Goal: Find specific page/section: Find specific page/section

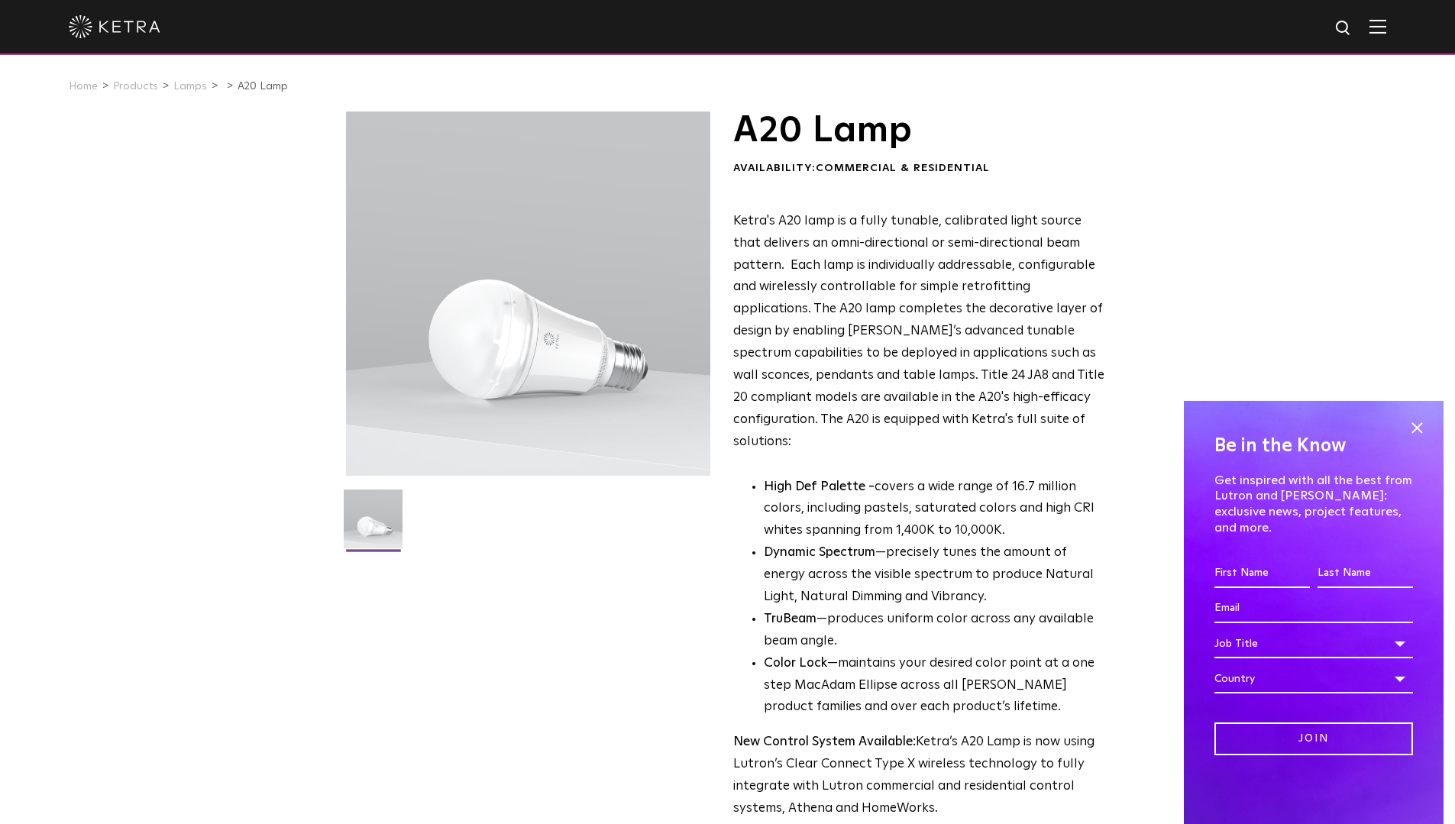
click at [1386, 29] on img at bounding box center [1377, 26] width 17 height 15
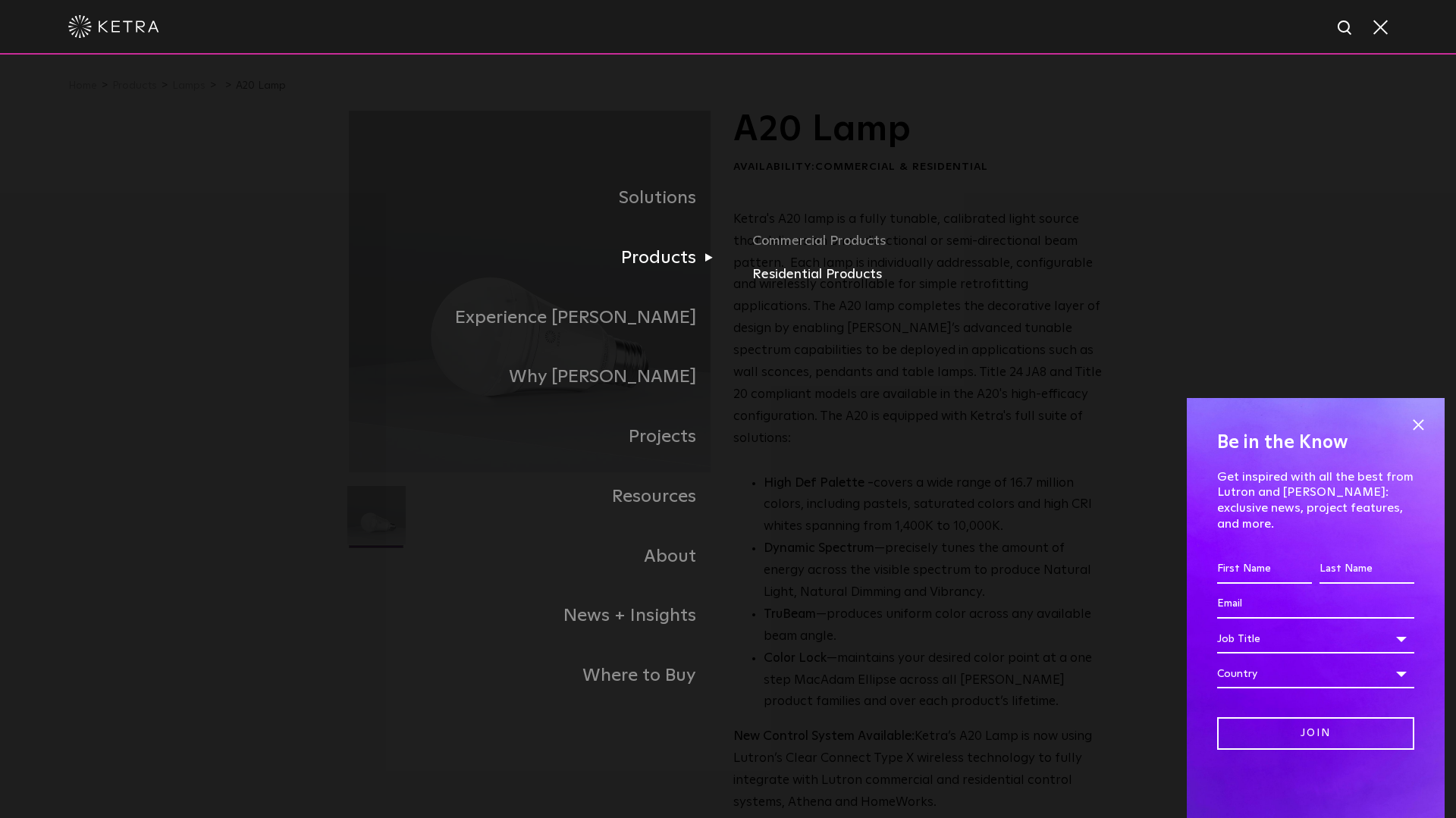
click at [790, 274] on link "Residential Products" at bounding box center [930, 275] width 355 height 22
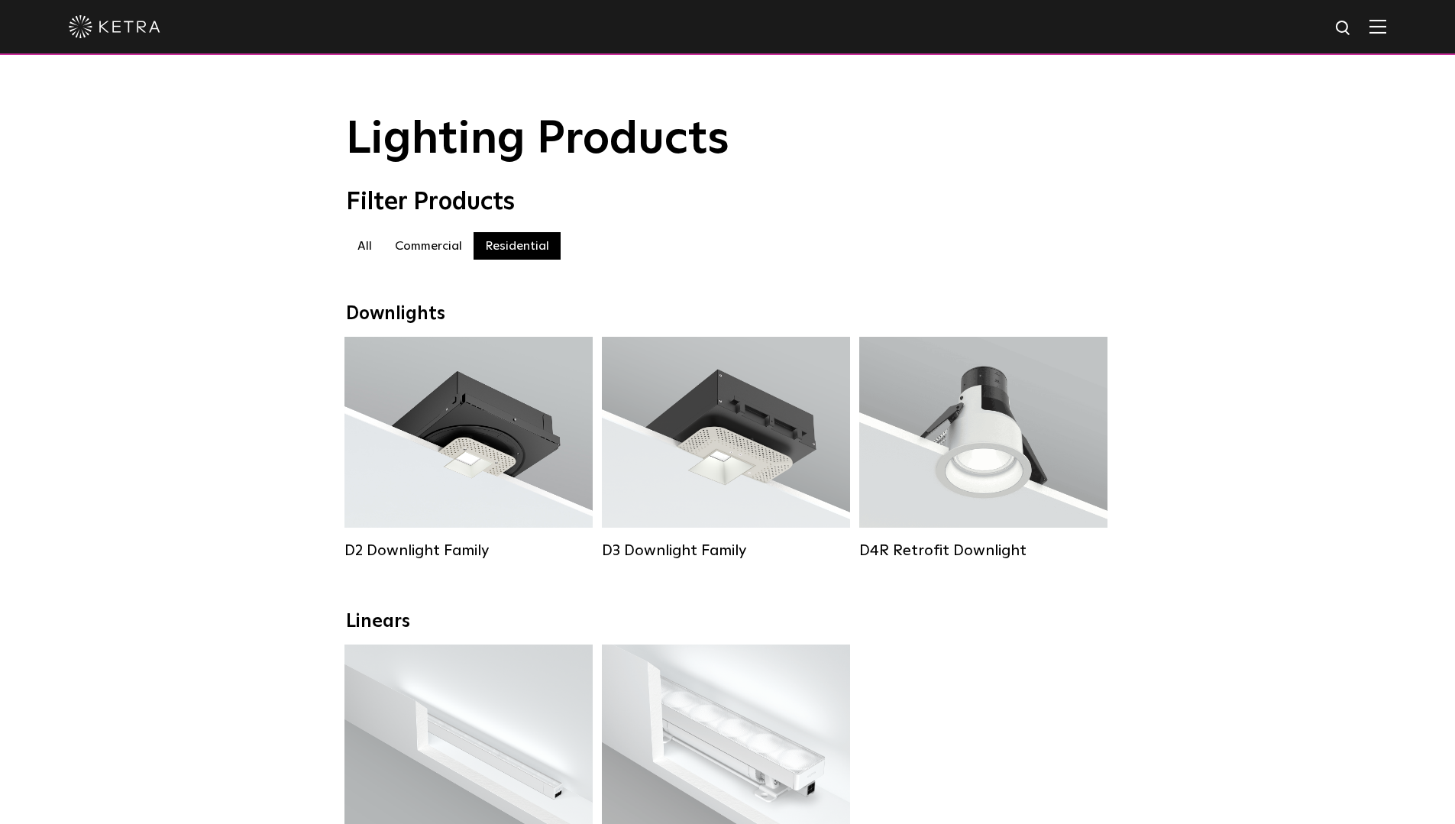
click at [1349, 27] on img at bounding box center [1343, 28] width 19 height 19
type input "outlet"
click at [1295, 17] on button "Search" at bounding box center [1306, 28] width 23 height 23
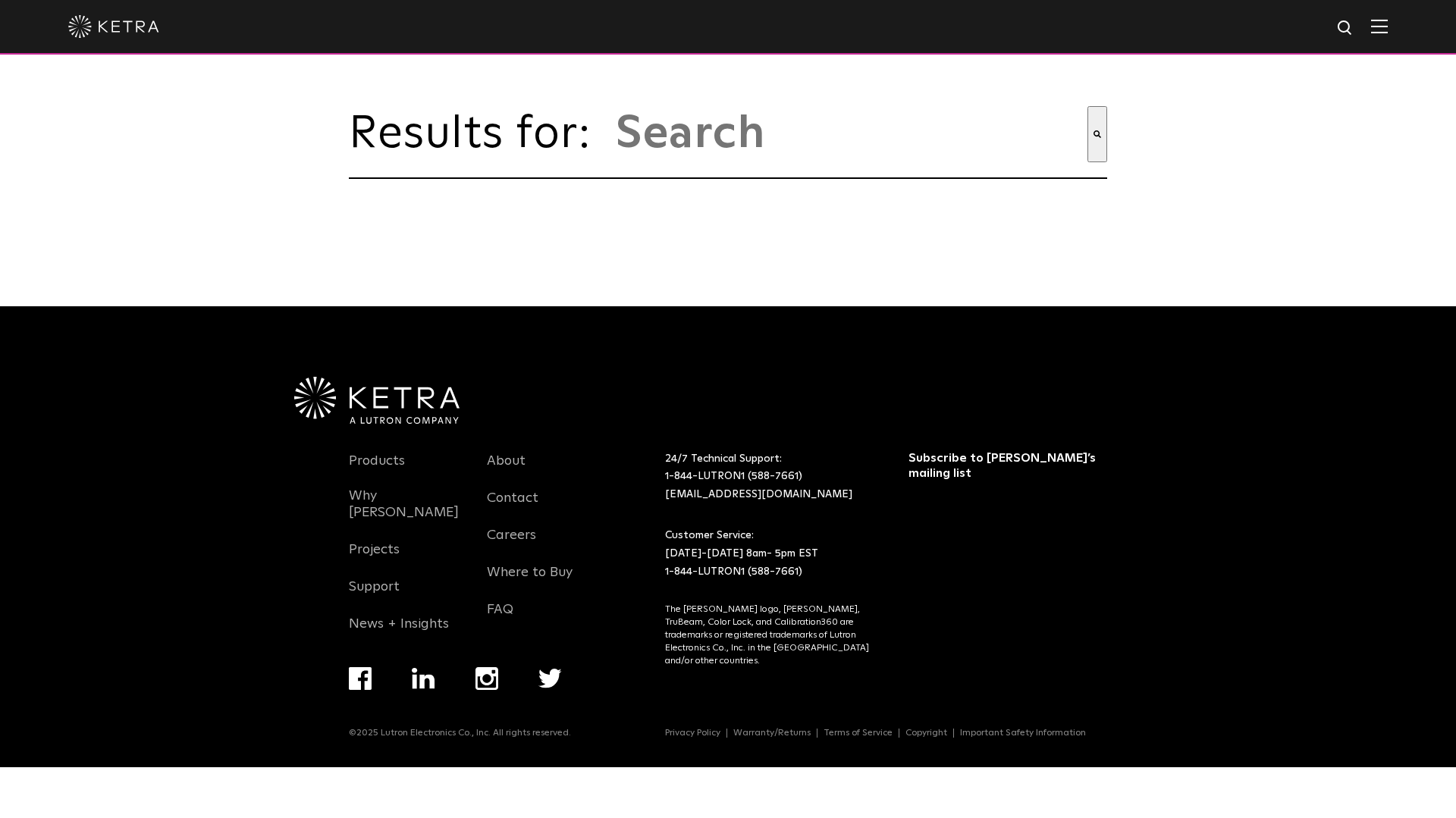
type input "outlet"
